Goal: Task Accomplishment & Management: Use online tool/utility

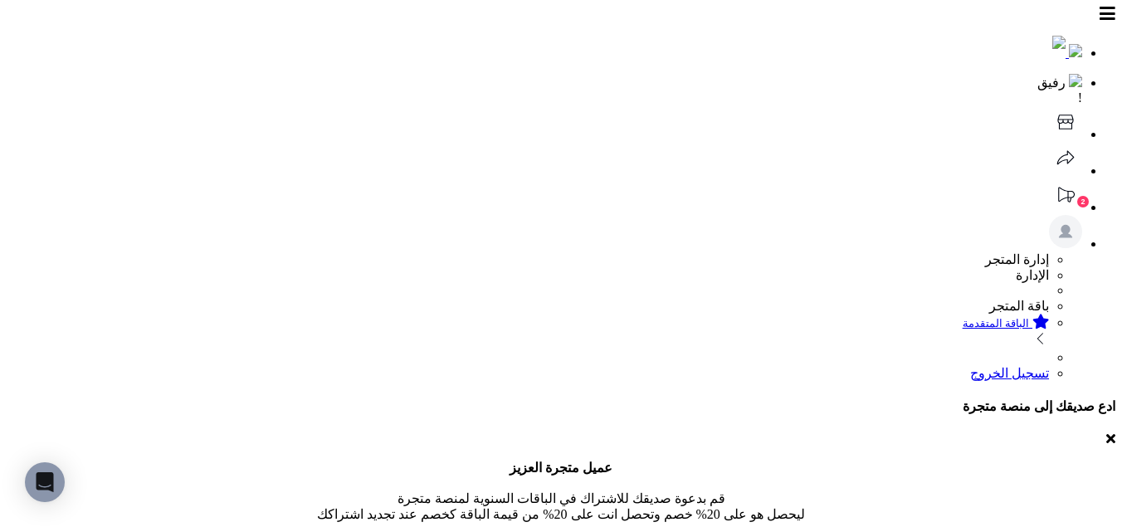
scroll to position [329, 0]
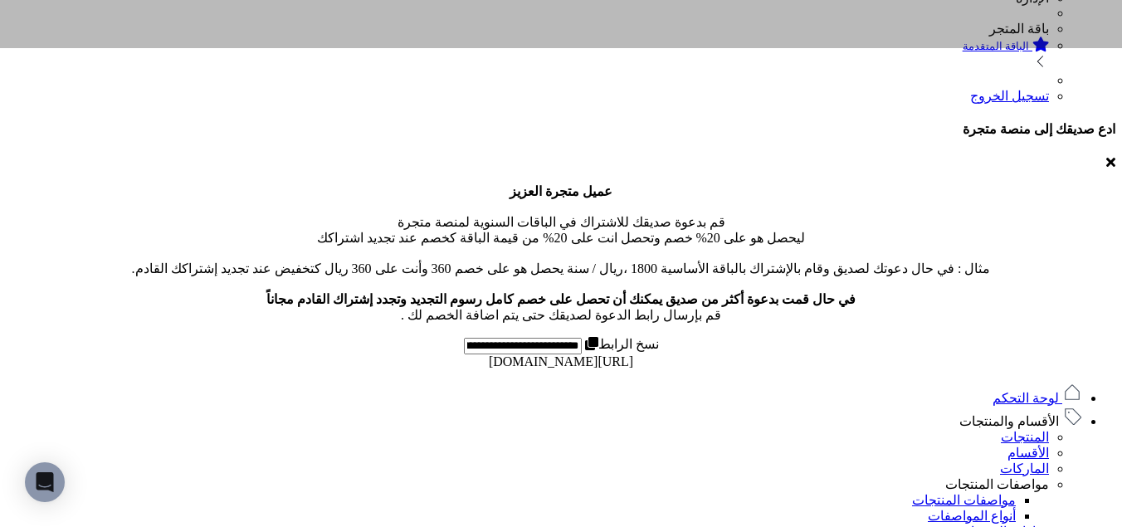
scroll to position [679, 0]
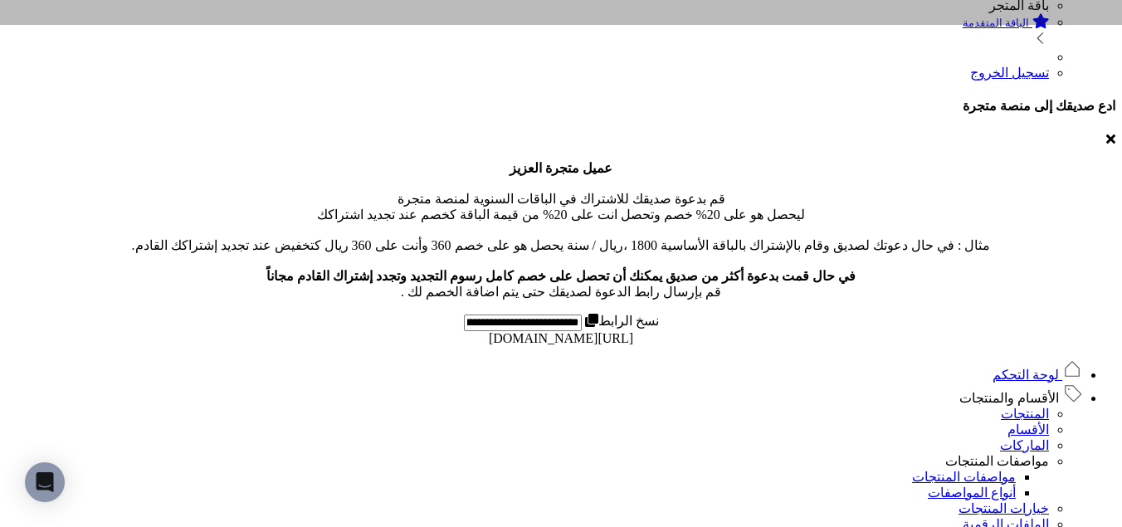
scroll to position [579, 0]
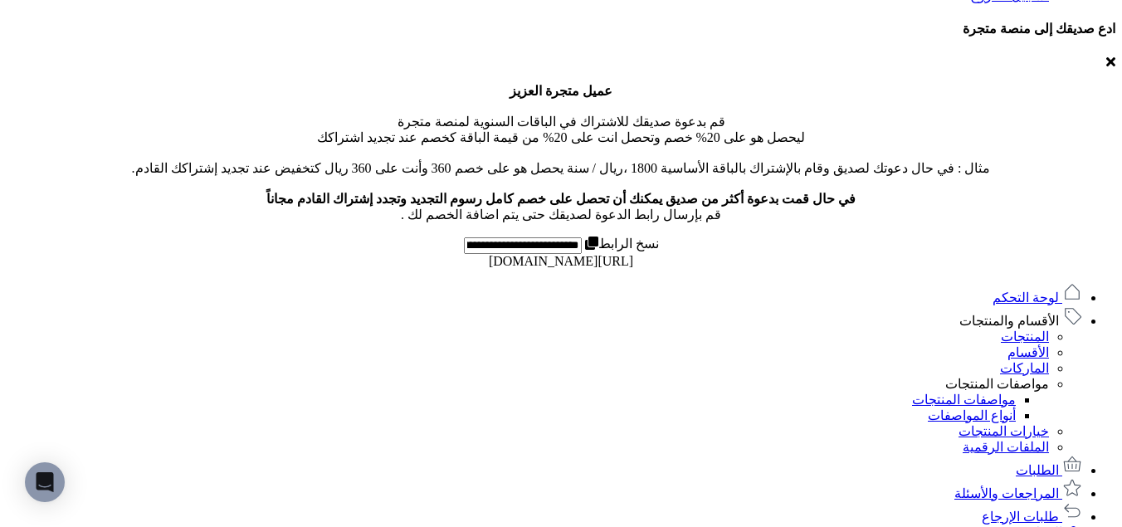
select select "*"
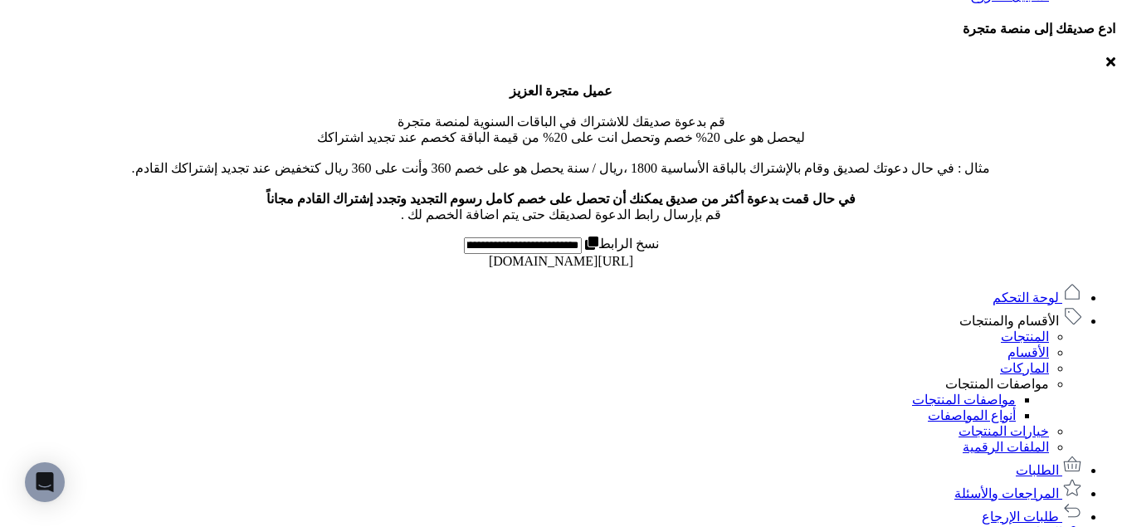
click at [0, 0] on div at bounding box center [0, 0] width 0 height 0
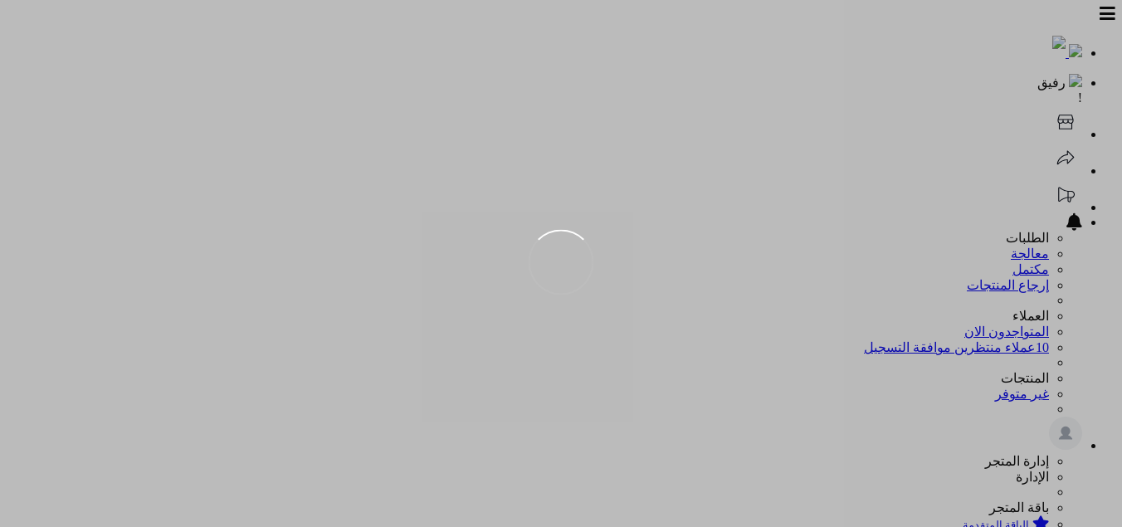
scroll to position [109, 0]
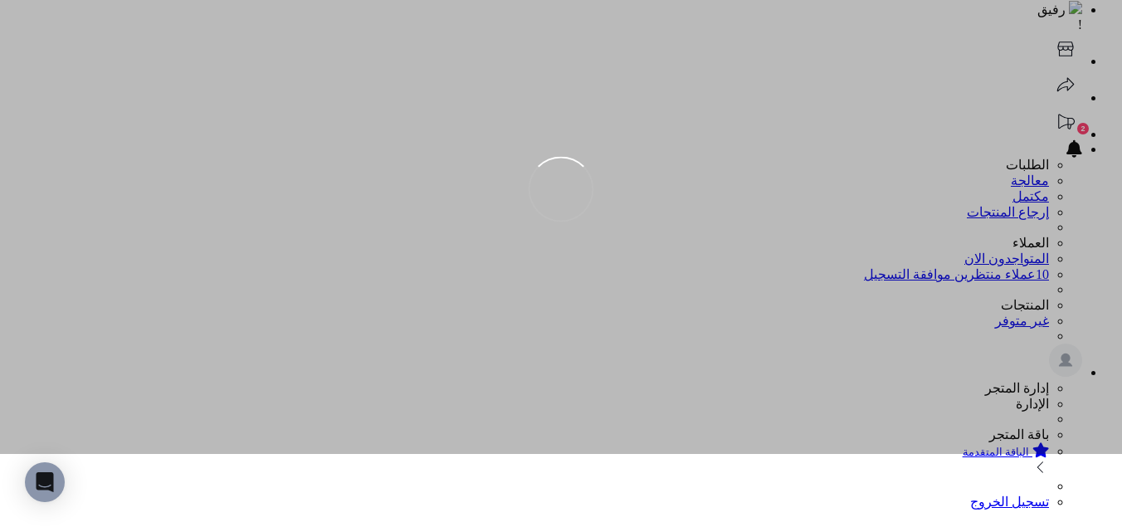
scroll to position [109, 0]
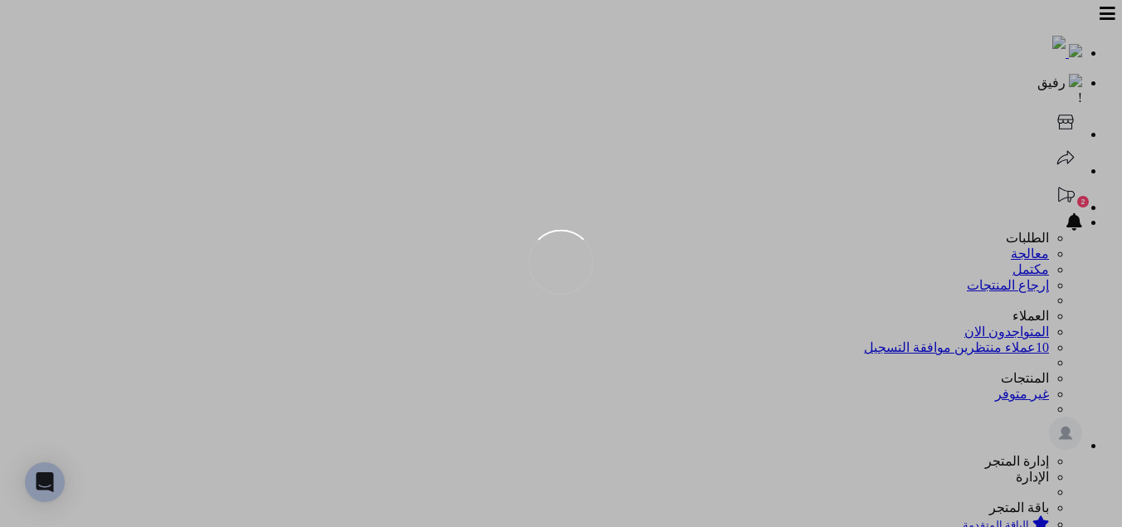
scroll to position [109, 0]
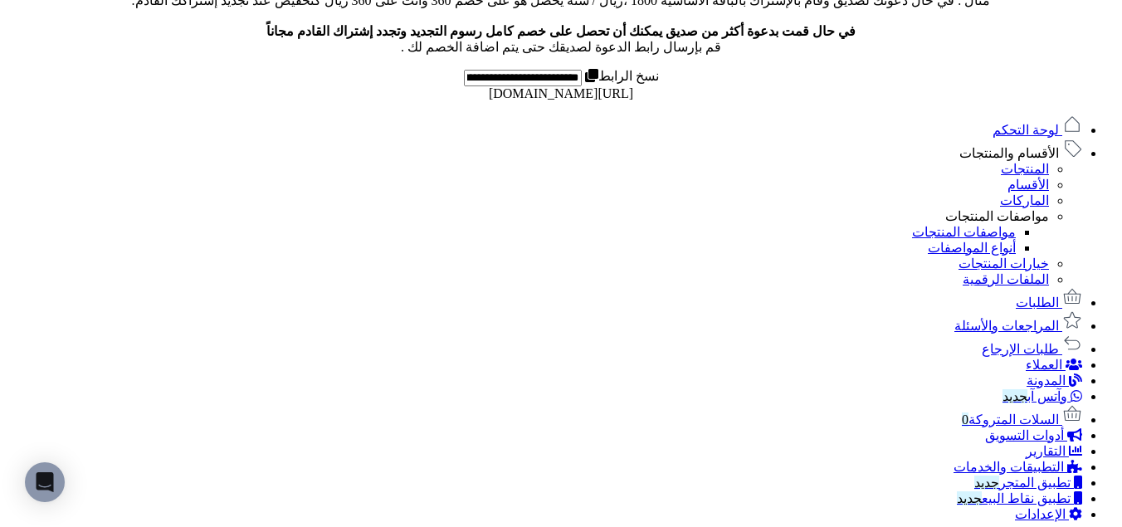
scroll to position [949, 0]
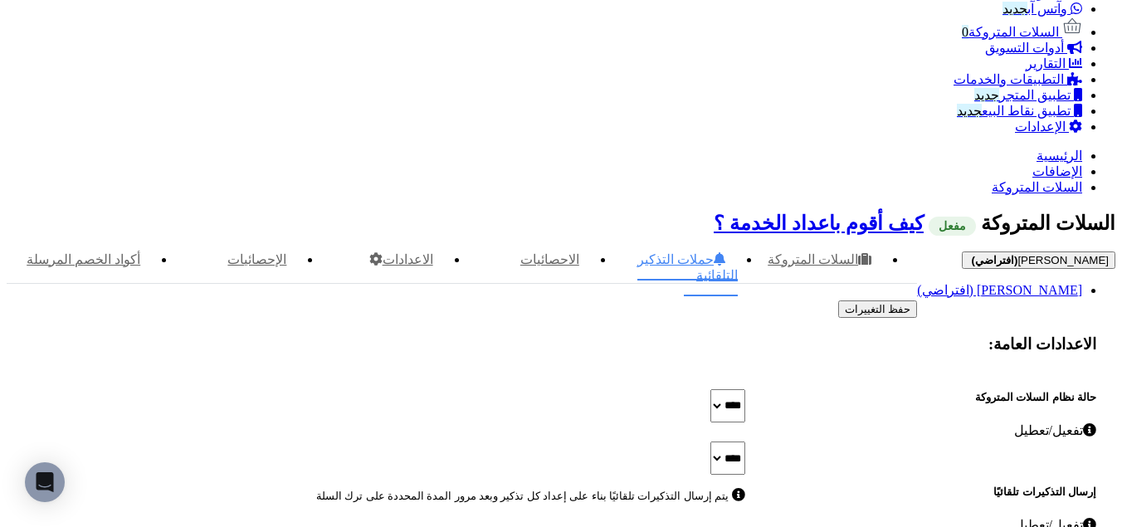
scroll to position [1248, 0]
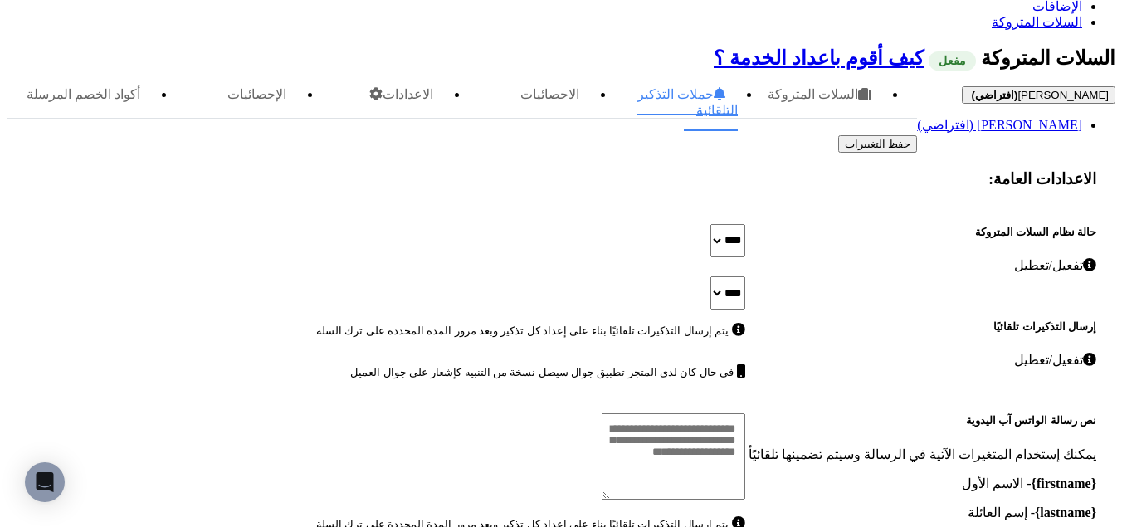
scroll to position [367, 0]
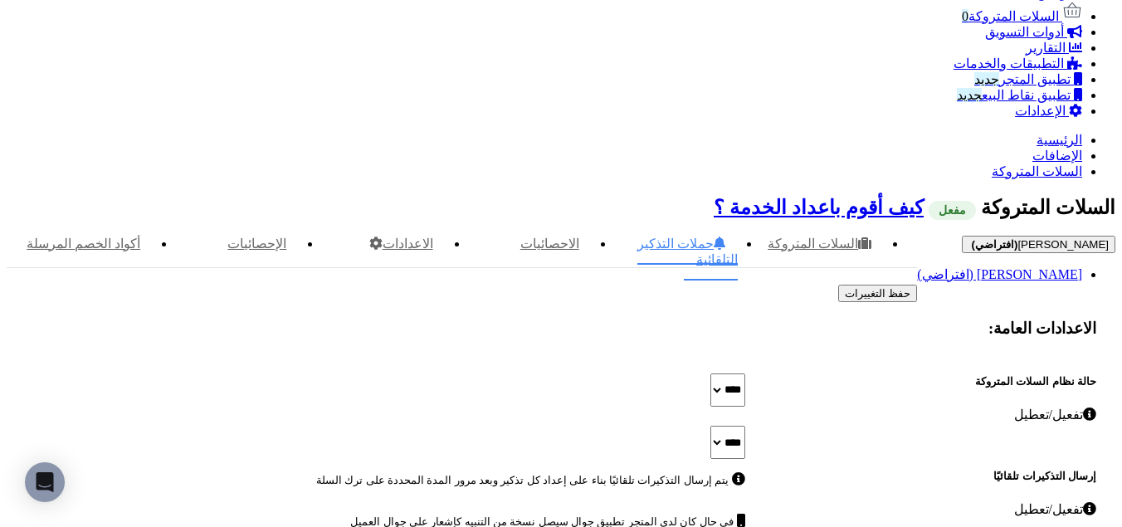
scroll to position [1322, 0]
